Goal: Task Accomplishment & Management: Manage account settings

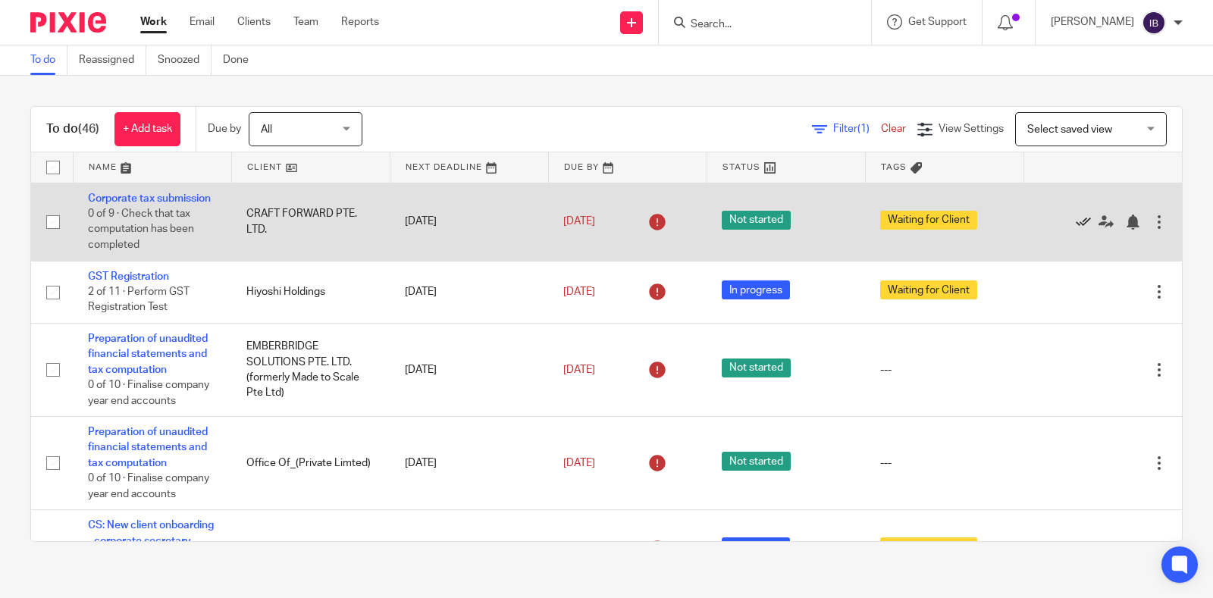
click at [1075, 225] on icon at bounding box center [1082, 221] width 15 height 15
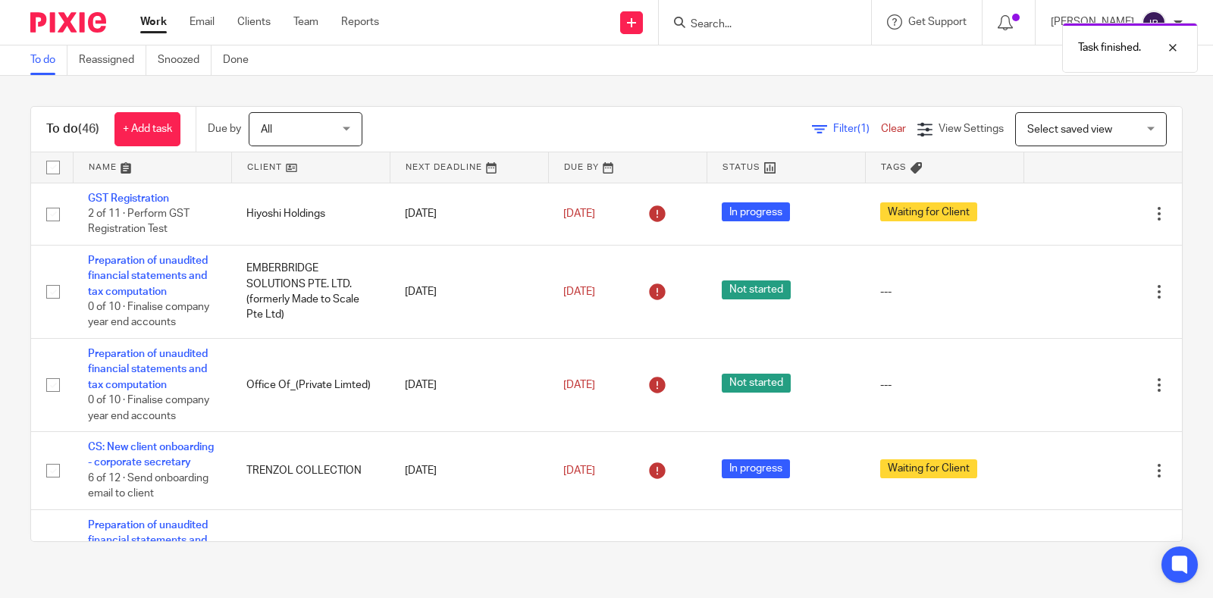
click at [258, 163] on link at bounding box center [311, 167] width 158 height 30
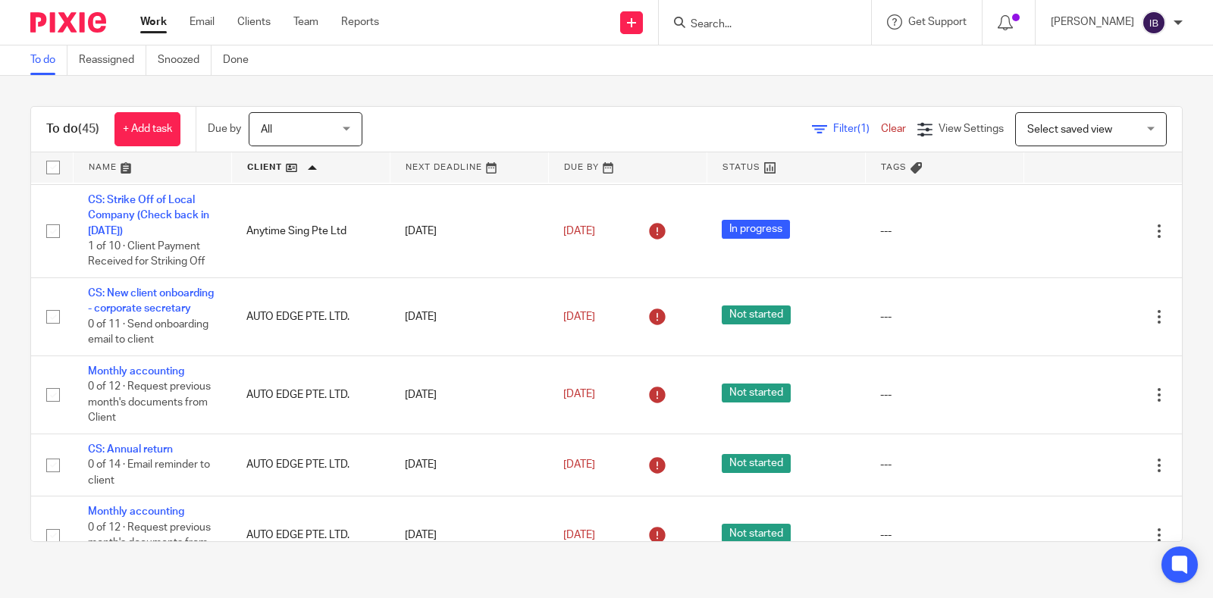
scroll to position [556, 0]
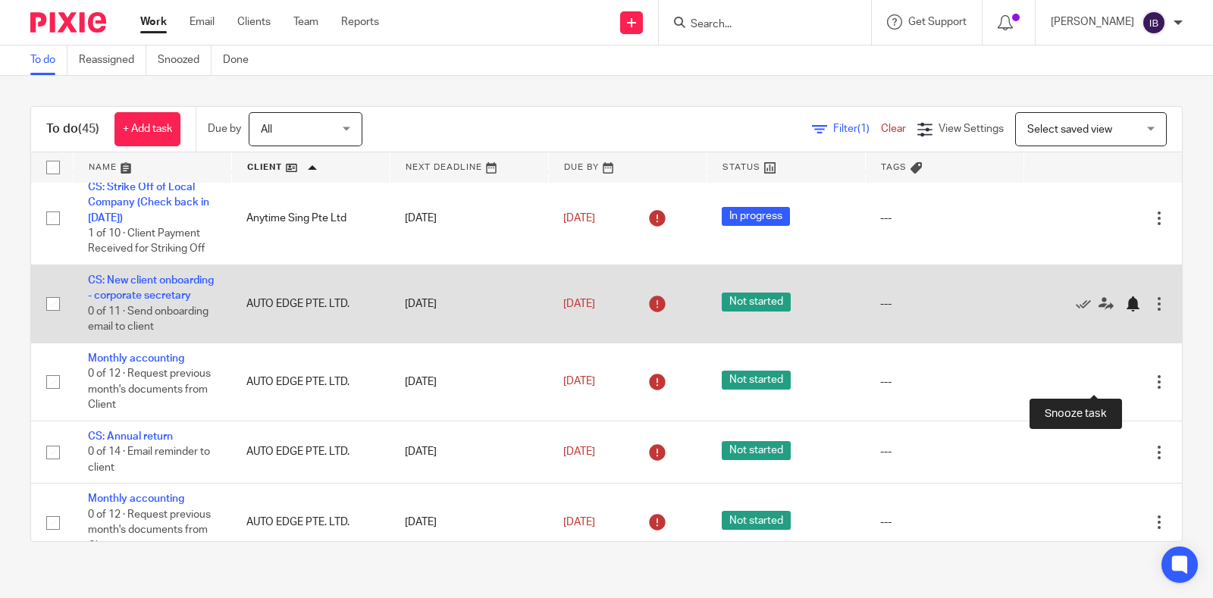
click at [1125, 312] on div at bounding box center [1132, 303] width 15 height 15
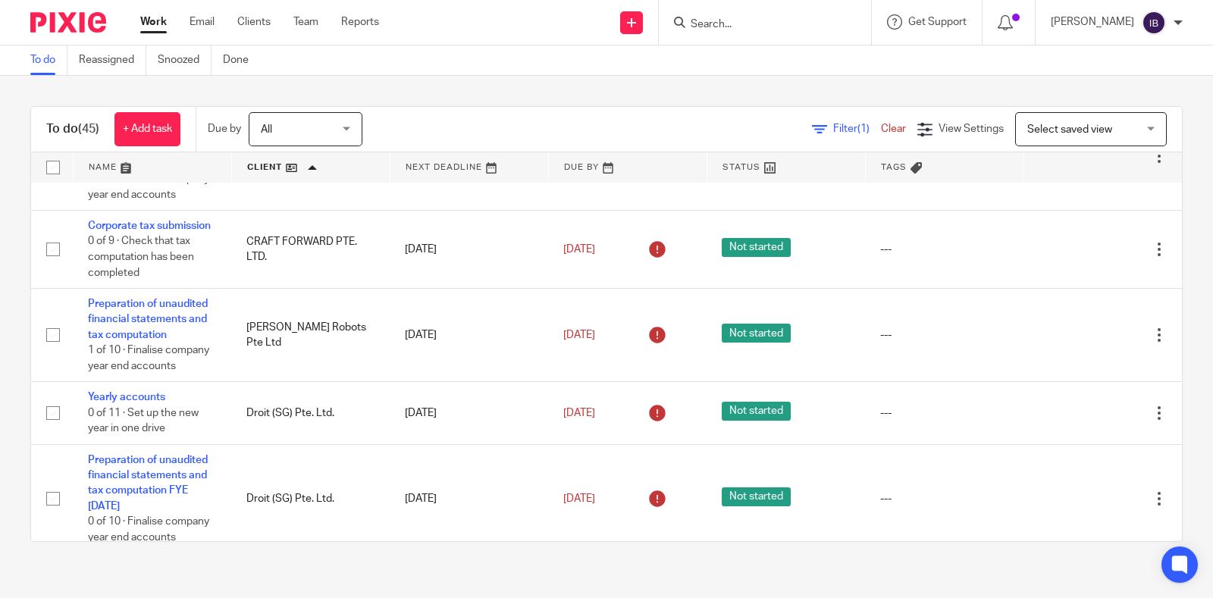
scroll to position [1095, 0]
